Goal: Find contact information: Find contact information

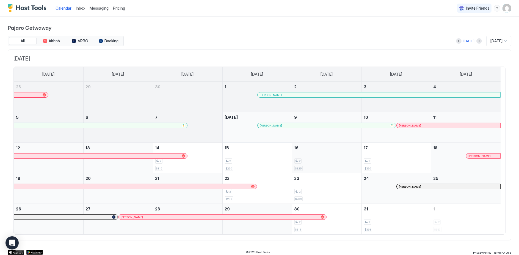
click at [317, 151] on div "2 $325" at bounding box center [326, 158] width 65 height 26
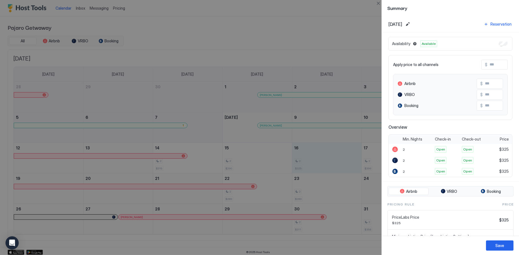
drag, startPoint x: 350, startPoint y: 153, endPoint x: 370, endPoint y: 150, distance: 20.5
click at [370, 150] on div at bounding box center [259, 127] width 519 height 255
click at [351, 20] on div at bounding box center [259, 127] width 519 height 255
click at [495, 41] on div "Availability Available" at bounding box center [450, 44] width 124 height 14
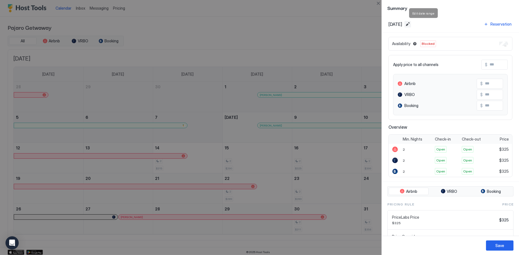
click at [411, 23] on button "Edit date range" at bounding box center [407, 24] width 7 height 7
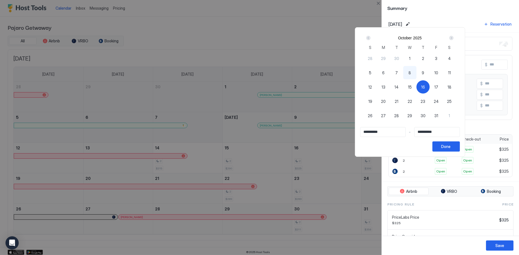
click at [443, 83] on div "17" at bounding box center [436, 86] width 13 height 13
type input "**********"
click at [430, 85] on div "16" at bounding box center [422, 86] width 13 height 13
type input "**********"
drag, startPoint x: 433, startPoint y: 85, endPoint x: 453, endPoint y: 84, distance: 19.6
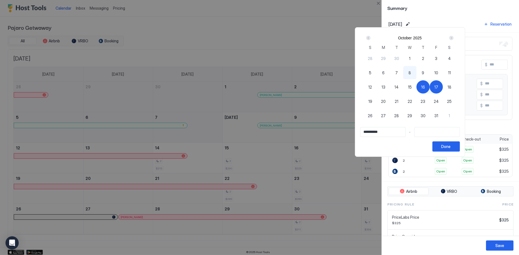
click at [453, 83] on div "28 29 30 1 2 3 4 5 6 7 8 9 10 11 12 13 14 15 16 17 18 19 20 21 22 23 24 25 26 2…" at bounding box center [410, 90] width 92 height 79
click at [443, 85] on div "17" at bounding box center [436, 86] width 13 height 13
type input "**********"
click at [451, 144] on div "Done" at bounding box center [445, 146] width 9 height 6
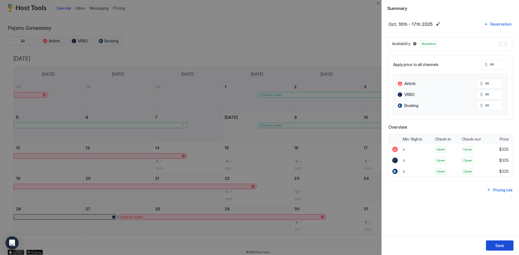
click at [507, 245] on button "Save" at bounding box center [499, 245] width 27 height 10
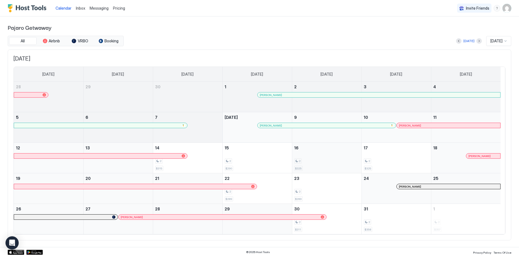
click at [331, 161] on div "2" at bounding box center [326, 160] width 65 height 5
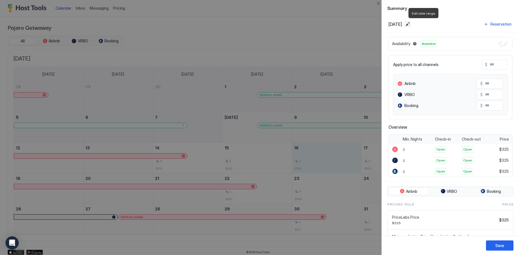
click at [411, 23] on button "Edit date range" at bounding box center [407, 24] width 7 height 7
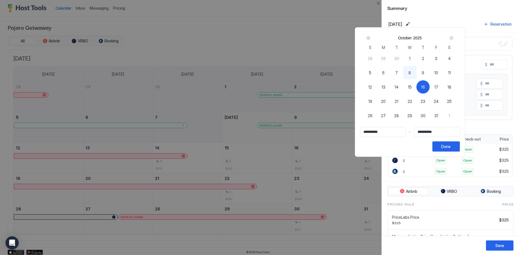
click at [438, 85] on span "17" at bounding box center [436, 87] width 4 height 6
type input "**********"
click at [430, 87] on div "16" at bounding box center [422, 86] width 13 height 13
type input "**********"
drag, startPoint x: 438, startPoint y: 87, endPoint x: 447, endPoint y: 87, distance: 9.4
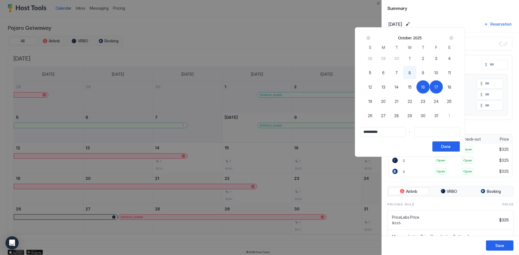
click at [447, 87] on div "28 29 30 1 2 3 4 5 6 7 8 9 10 11 12 13 14 15 16 17 18 19 20 21 22 23 24 25 26 2…" at bounding box center [410, 90] width 92 height 79
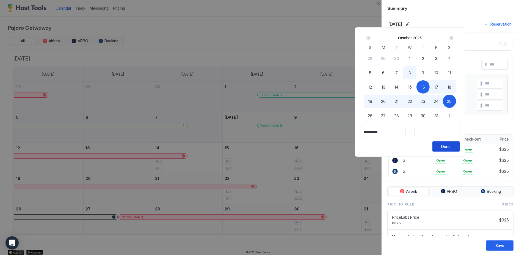
click at [460, 145] on button "Done" at bounding box center [445, 146] width 27 height 10
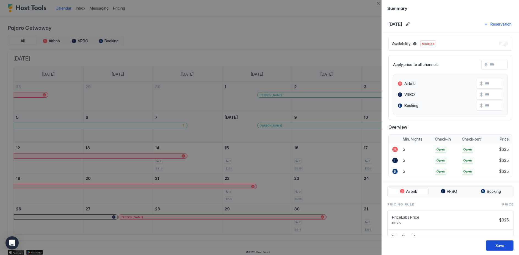
click at [499, 245] on div "Save" at bounding box center [499, 245] width 9 height 6
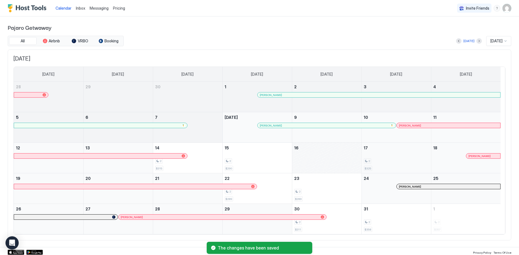
click at [368, 156] on div "2 $325" at bounding box center [396, 158] width 65 height 26
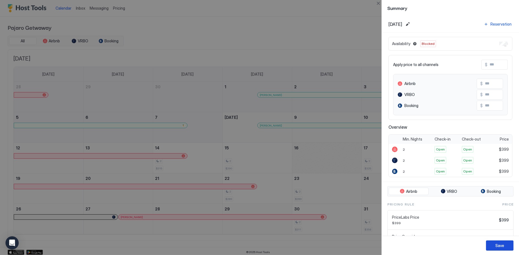
click at [504, 242] on div "Save" at bounding box center [499, 245] width 9 height 6
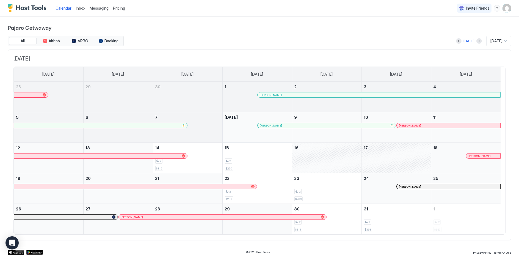
click at [425, 186] on div "[PERSON_NAME]" at bounding box center [448, 187] width 99 height 4
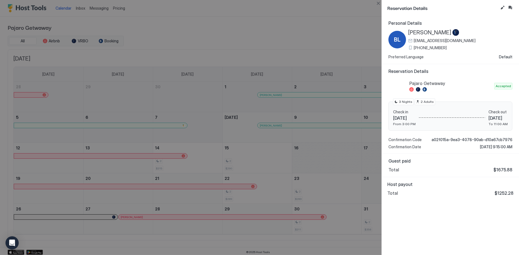
drag, startPoint x: 455, startPoint y: 48, endPoint x: 408, endPoint y: 51, distance: 46.6
click at [408, 51] on div "[PERSON_NAME] [EMAIL_ADDRESS][DOMAIN_NAME] [PHONE_NUMBER] Preferred Language De…" at bounding box center [450, 44] width 124 height 30
copy span "[PHONE_NUMBER]"
